Goal: Information Seeking & Learning: Learn about a topic

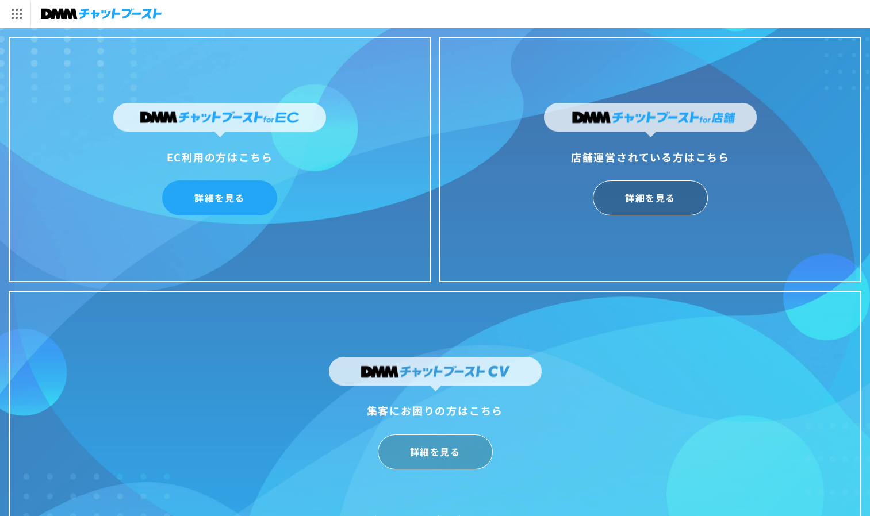
click at [212, 197] on link "詳細を見る" at bounding box center [219, 197] width 115 height 35
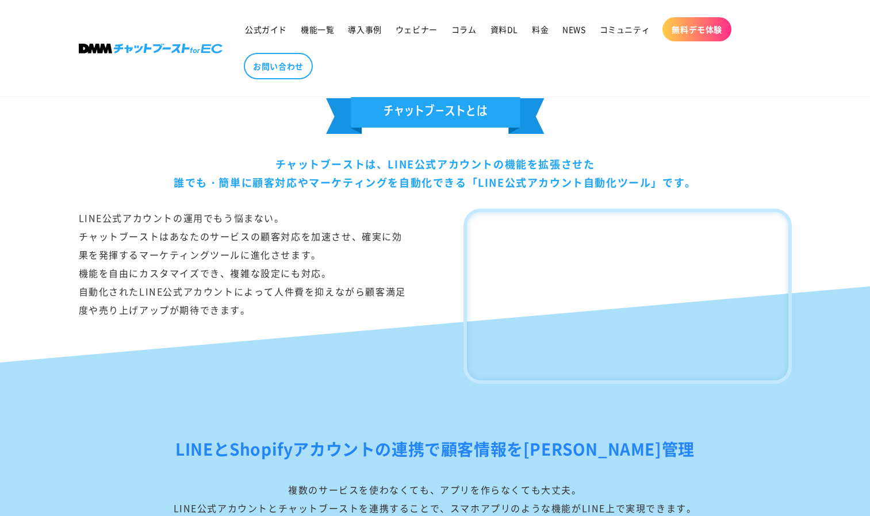
scroll to position [629, 0]
click at [428, 161] on div "チャットブーストは、LINE公式アカウントの機能を拡張させた 誰でも・簡単に顧客対応やマーケティングを自動化できる「LINE公式アカウント自動化ツール」です。" at bounding box center [435, 172] width 713 height 37
